Goal: Task Accomplishment & Management: Use online tool/utility

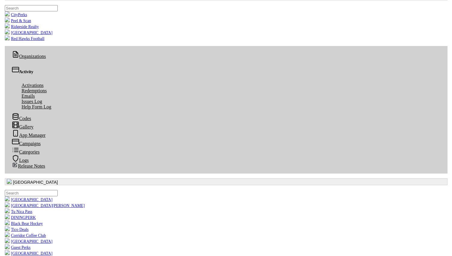
scroll to position [57, 0]
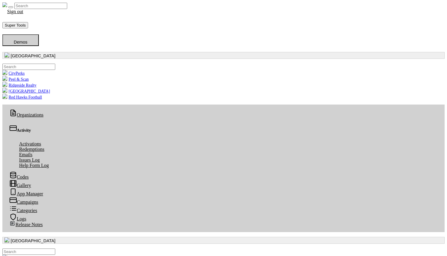
scroll to position [1, 0]
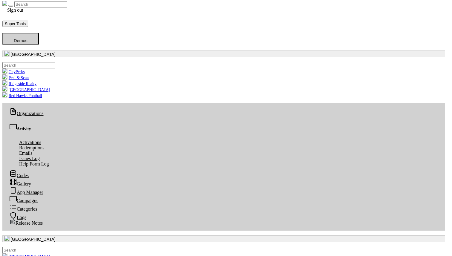
radio input "true"
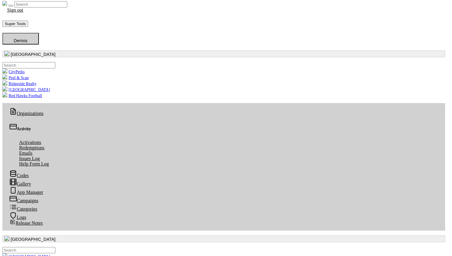
radio input "true"
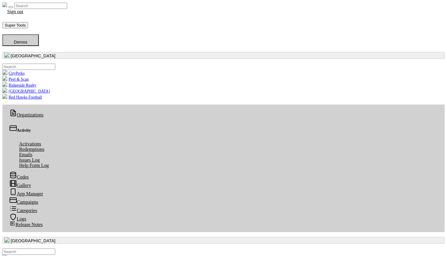
scroll to position [1, 0]
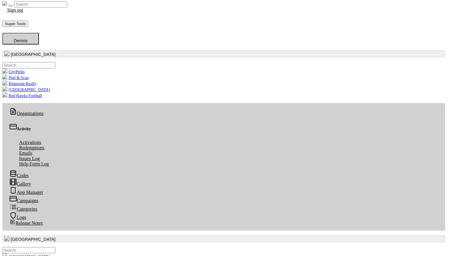
radio input "true"
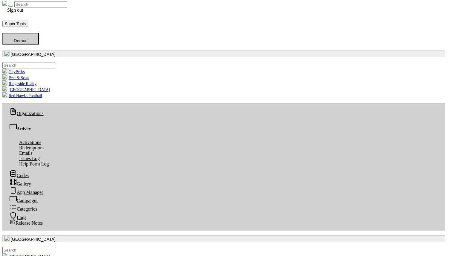
radio input "true"
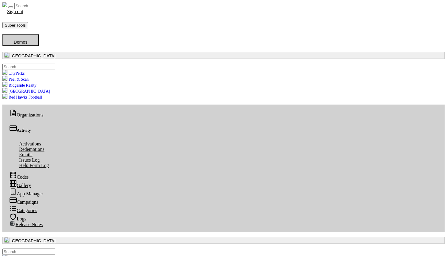
scroll to position [1, 0]
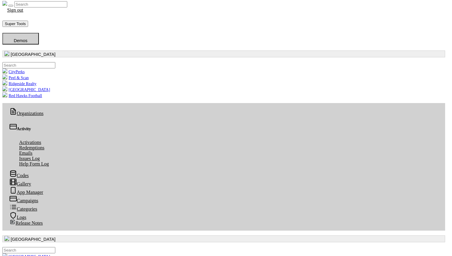
radio input "true"
drag, startPoint x: 438, startPoint y: 135, endPoint x: 432, endPoint y: 136, distance: 5.6
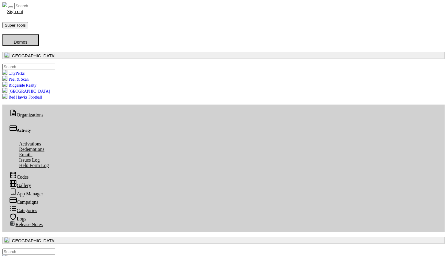
scroll to position [1, 0]
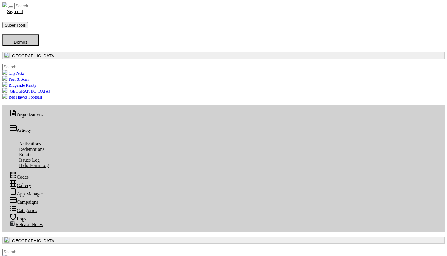
scroll to position [1, 0]
